Goal: Navigation & Orientation: Find specific page/section

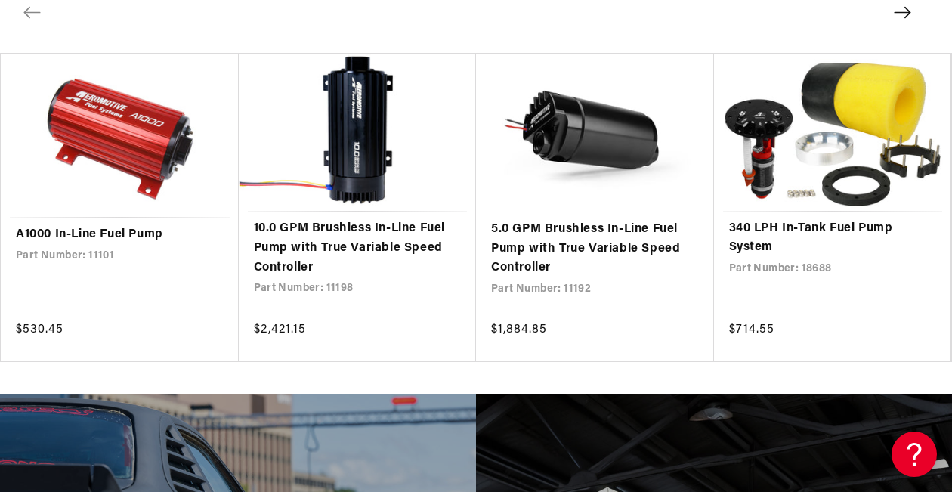
scroll to position [2480, 0]
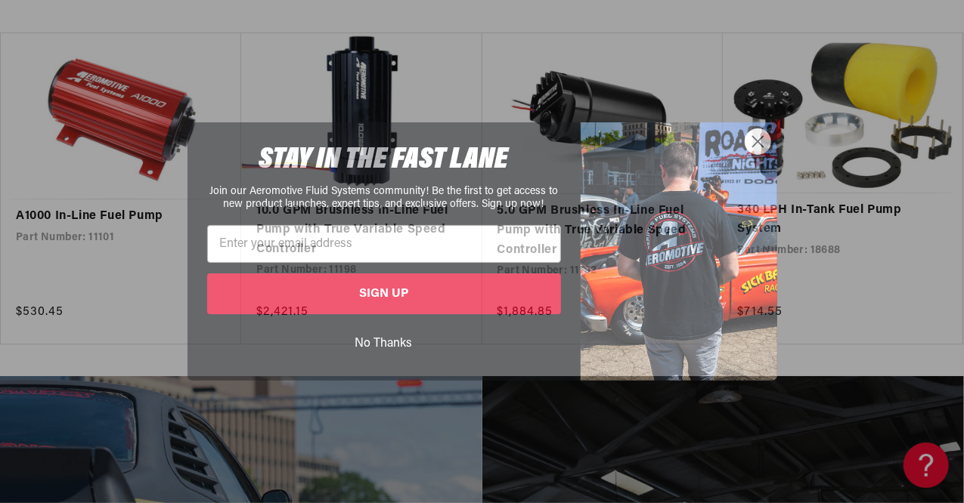
click at [756, 147] on circle "Close dialog" at bounding box center [757, 141] width 25 height 25
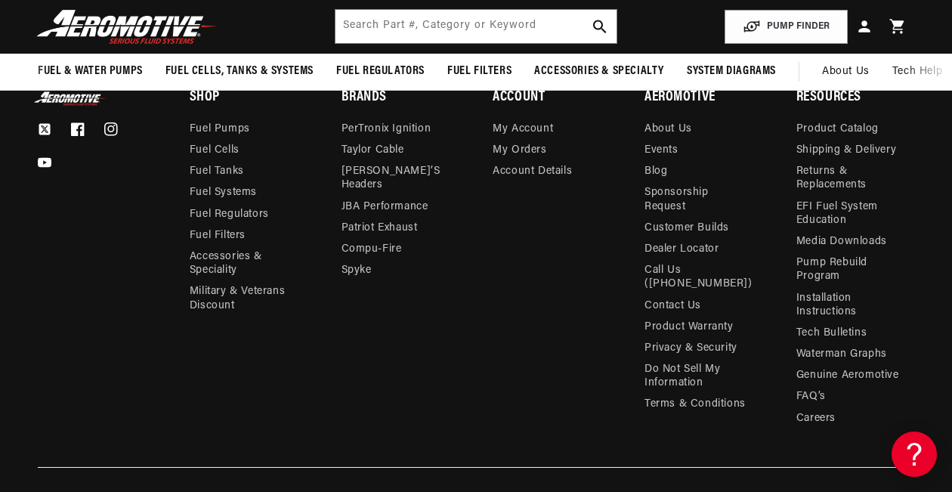
scroll to position [4886, 0]
click at [659, 137] on link "About Us" at bounding box center [669, 130] width 48 height 17
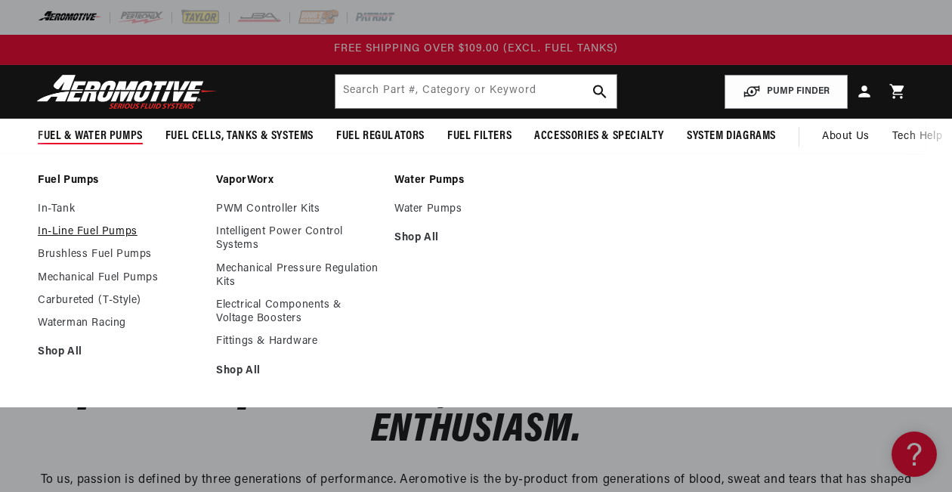
click at [79, 232] on link "In-Line Fuel Pumps" at bounding box center [119, 232] width 163 height 14
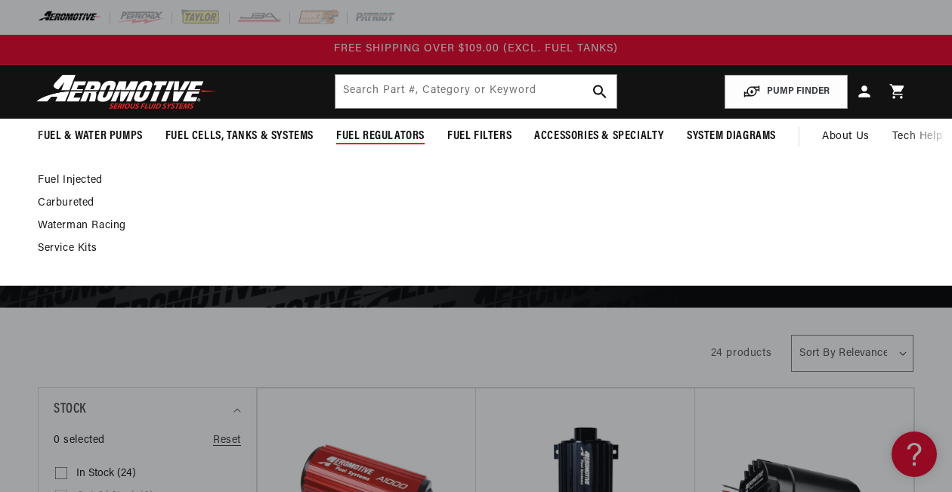
click at [81, 202] on link "Carbureted" at bounding box center [469, 204] width 862 height 14
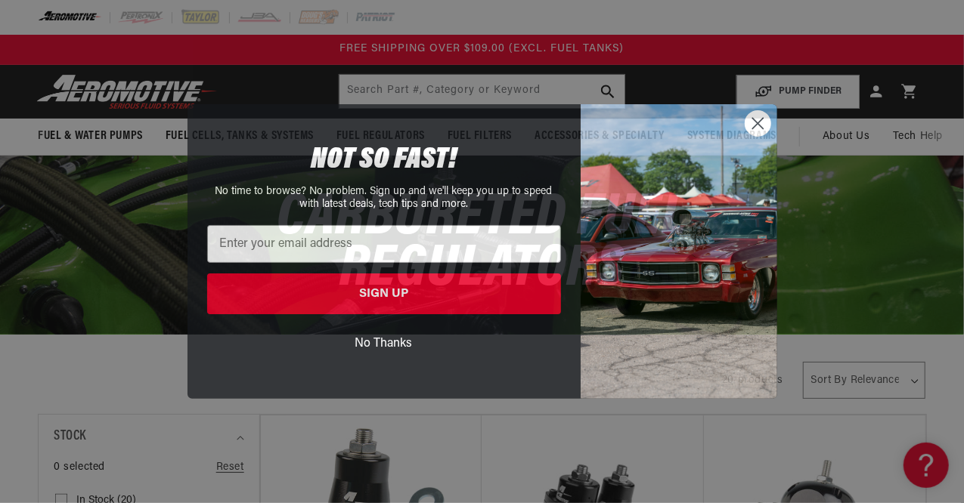
click at [759, 117] on circle "Close dialog" at bounding box center [757, 123] width 25 height 25
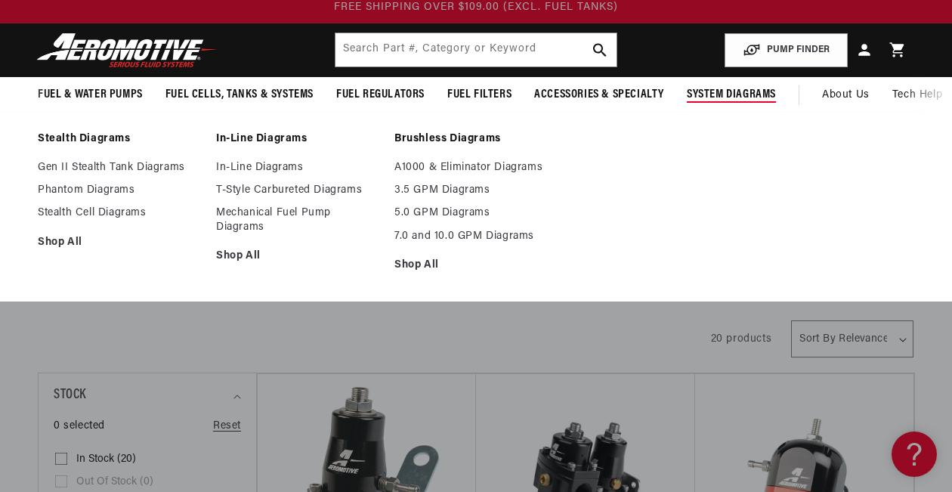
scroll to position [45, 0]
